Goal: Communication & Community: Answer question/provide support

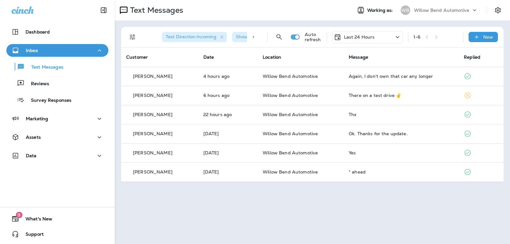
click at [358, 29] on div "Text Direction : Incoming Show Start/Stop/Unsubscribe : true Auto refresh Last …" at bounding box center [313, 37] width 375 height 20
click at [358, 37] on p "Last 24 Hours" at bounding box center [359, 36] width 31 height 5
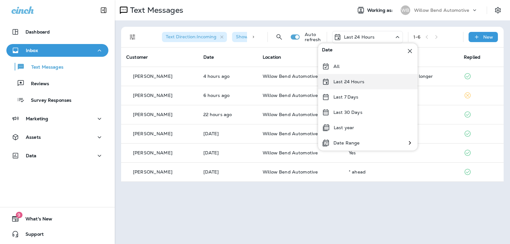
click at [362, 82] on p "Last 24 Hours" at bounding box center [348, 81] width 31 height 5
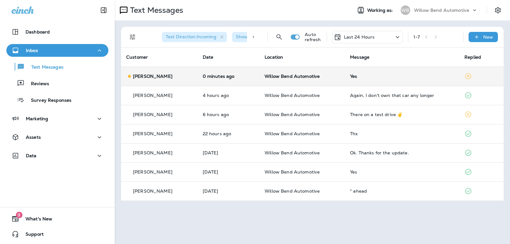
click at [380, 78] on div "Yes" at bounding box center [402, 76] width 104 height 5
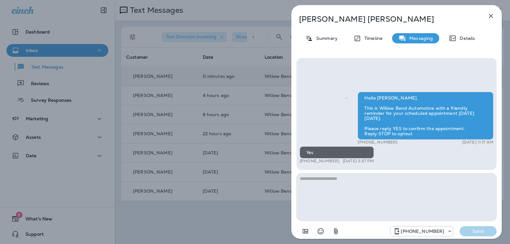
click at [324, 188] on textarea at bounding box center [396, 197] width 200 height 48
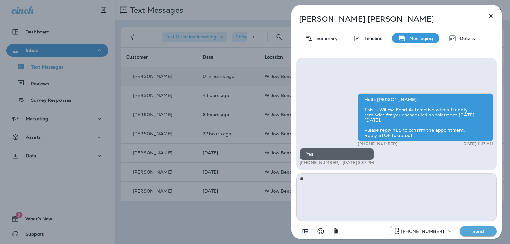
type textarea "*"
type textarea "**********"
click at [461, 230] on button "Send" at bounding box center [477, 231] width 37 height 10
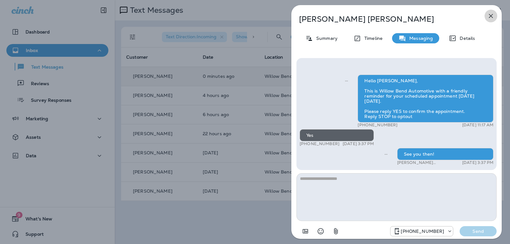
click at [491, 15] on icon "button" at bounding box center [491, 16] width 4 height 4
